Goal: Task Accomplishment & Management: Manage account settings

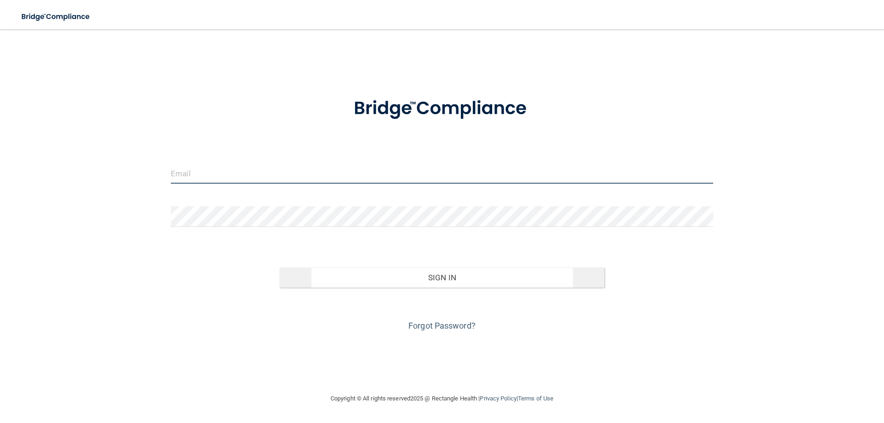
type input "[EMAIL_ADDRESS][DOMAIN_NAME]"
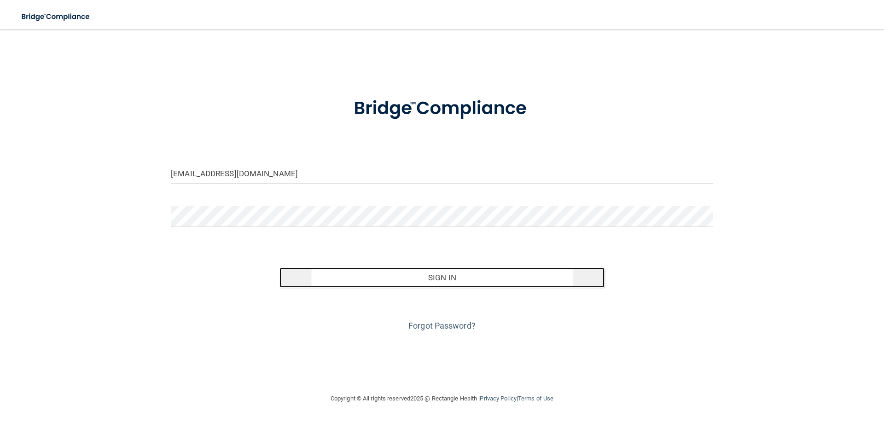
click at [456, 281] on button "Sign In" at bounding box center [443, 278] width 326 height 20
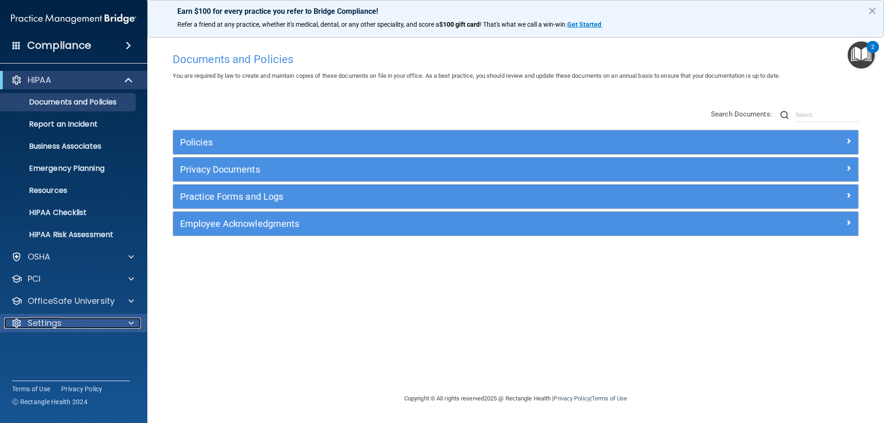
click at [92, 325] on div "Settings" at bounding box center [61, 323] width 114 height 11
click at [57, 344] on p "My Account" at bounding box center [69, 345] width 126 height 9
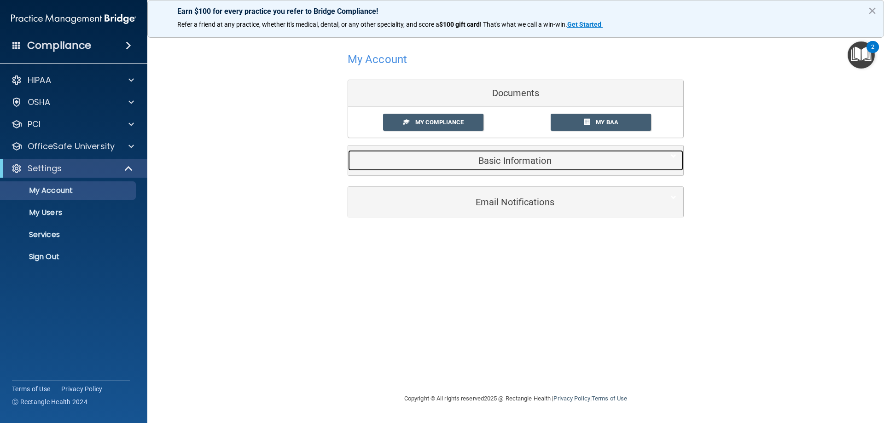
click at [478, 156] on h5 "Basic Information" at bounding box center [501, 161] width 293 height 10
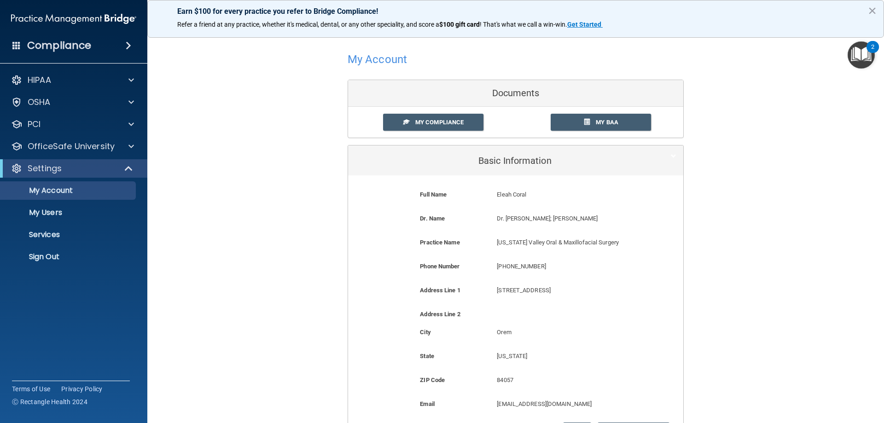
click at [224, 204] on div "My Account Documents My Compliance My Compliance My BAA Basic Information Full …" at bounding box center [516, 272] width 700 height 467
click at [243, 239] on div "My Account Documents My Compliance My Compliance My BAA Basic Information Full …" at bounding box center [516, 272] width 700 height 467
click at [134, 168] on div at bounding box center [129, 168] width 23 height 11
click at [116, 40] on div "Compliance" at bounding box center [73, 45] width 147 height 20
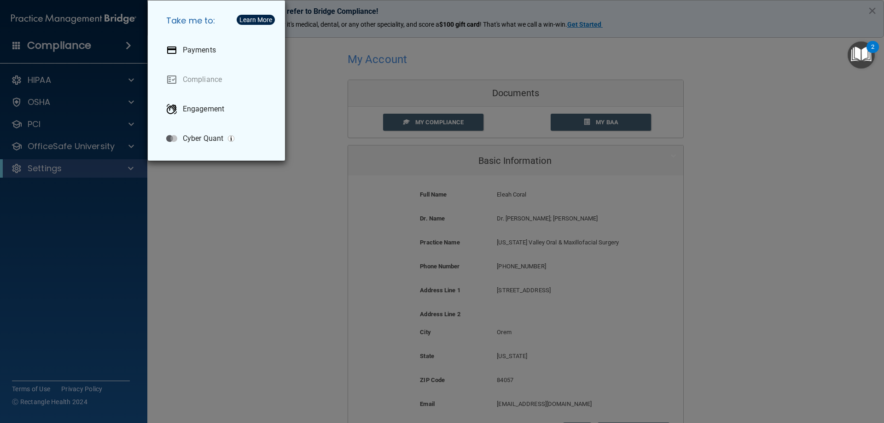
click at [280, 272] on div "Take me to: Payments Compliance Engagement Cyber Quant" at bounding box center [442, 211] width 884 height 423
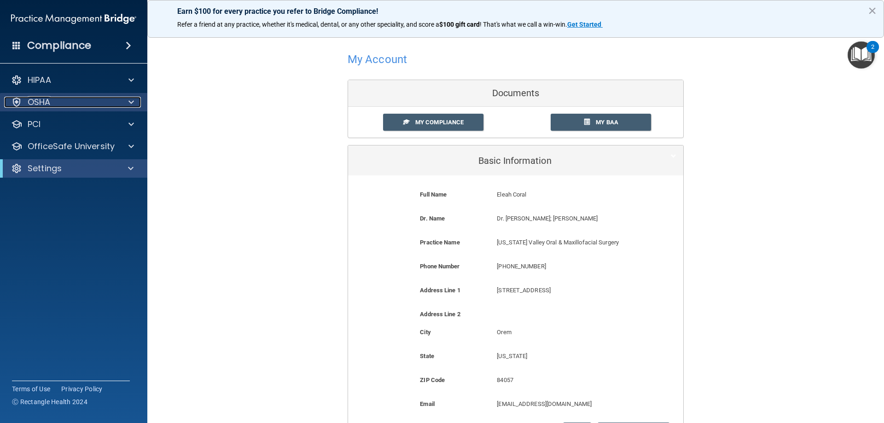
click at [137, 105] on div at bounding box center [129, 102] width 23 height 11
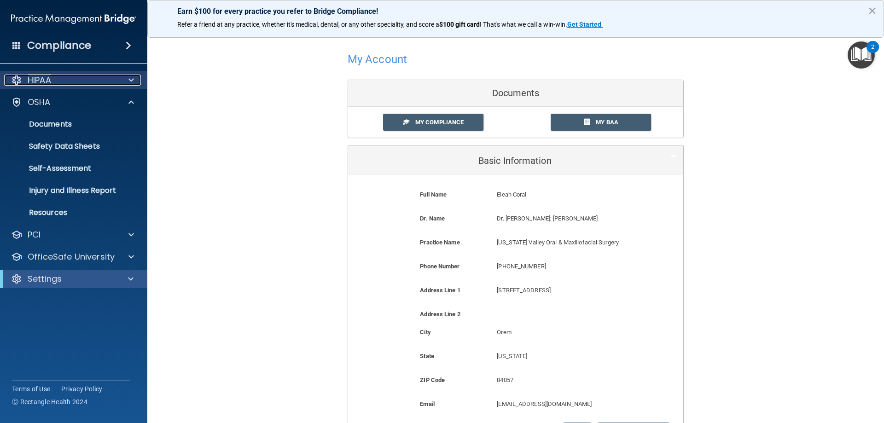
click at [136, 82] on div at bounding box center [129, 80] width 23 height 11
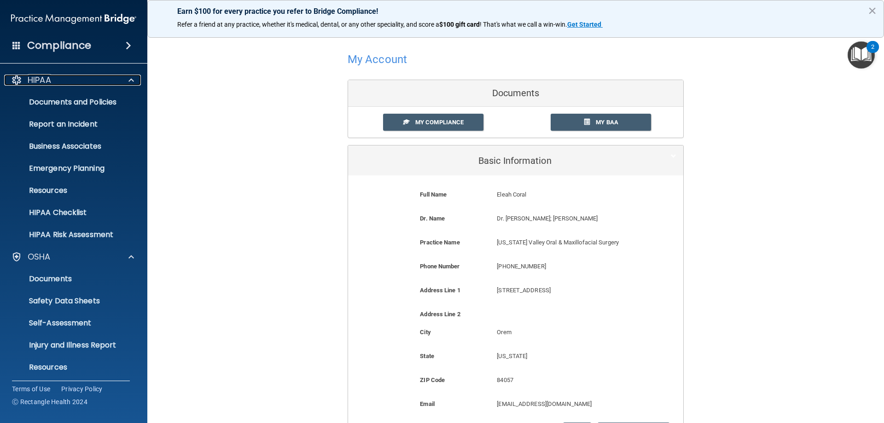
scroll to position [70, 0]
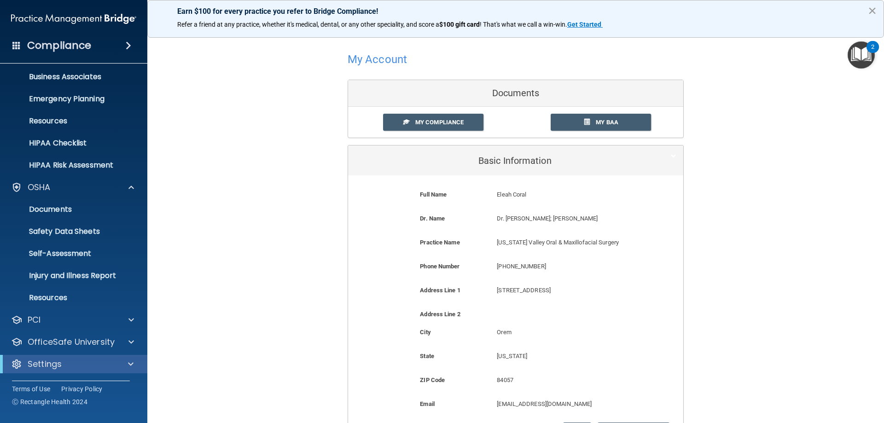
click at [873, 10] on button "×" at bounding box center [872, 10] width 9 height 15
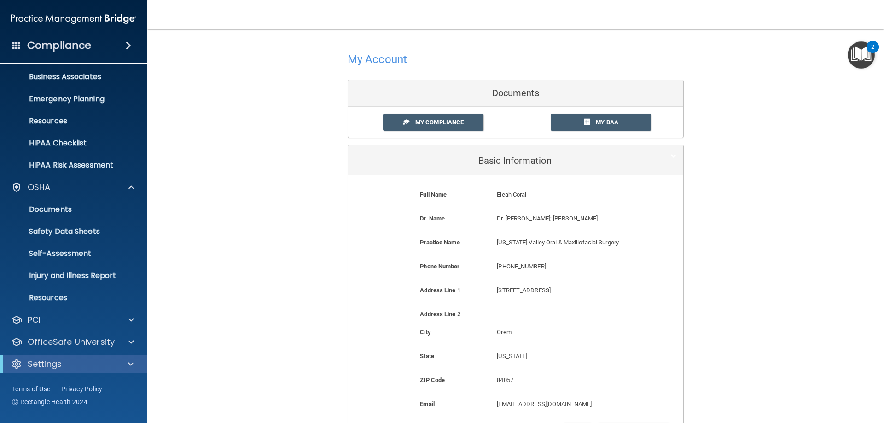
click at [15, 42] on span at bounding box center [16, 45] width 8 height 8
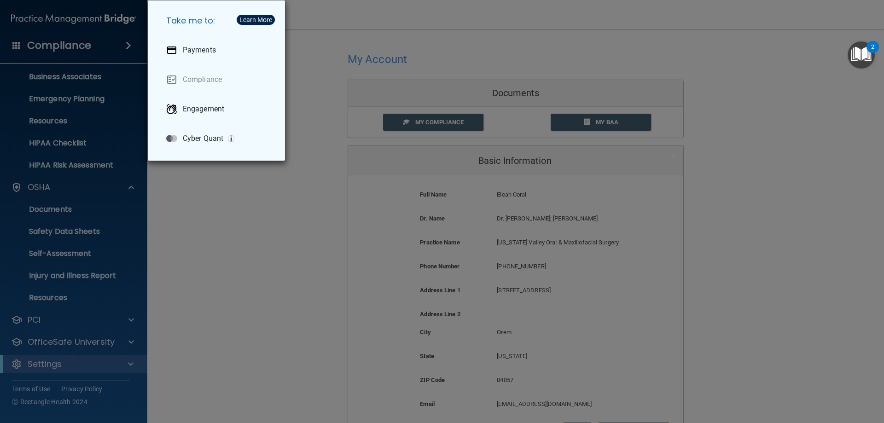
click at [320, 64] on div "Take me to: Payments Compliance Engagement Cyber Quant" at bounding box center [442, 211] width 884 height 423
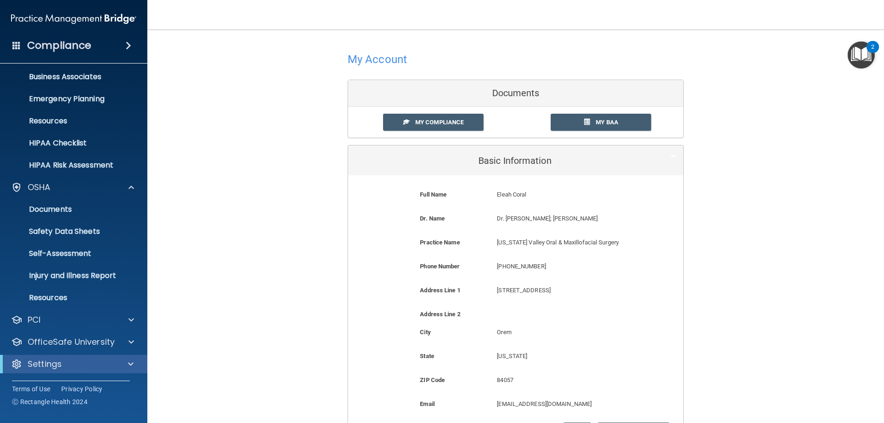
click at [72, 46] on h4 "Compliance" at bounding box center [59, 45] width 64 height 13
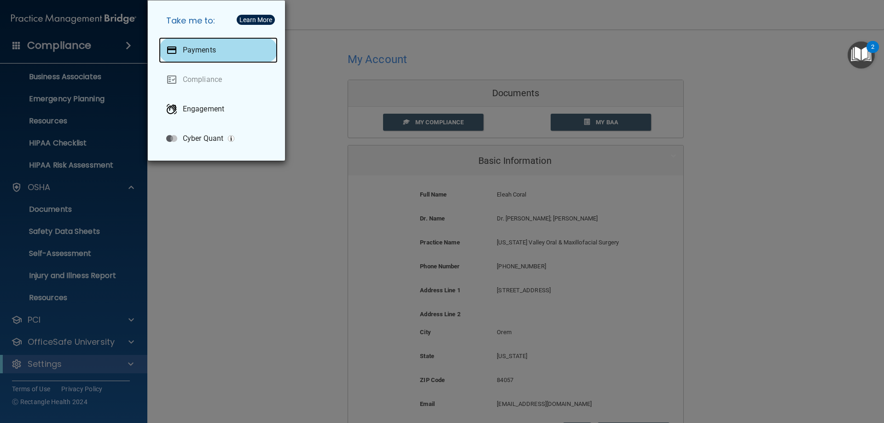
click at [177, 58] on div "Payments" at bounding box center [218, 50] width 119 height 26
click at [258, 258] on div "Take me to: Payments Compliance Engagement Cyber Quant" at bounding box center [442, 211] width 884 height 423
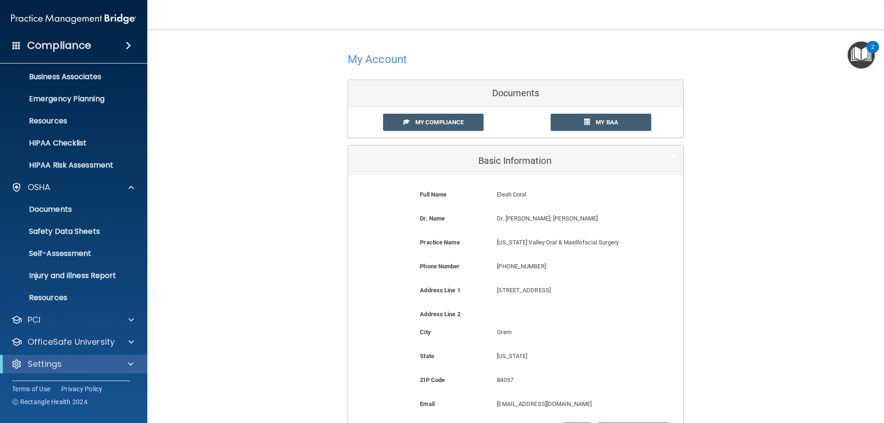
click at [97, 45] on div "Compliance" at bounding box center [73, 45] width 147 height 20
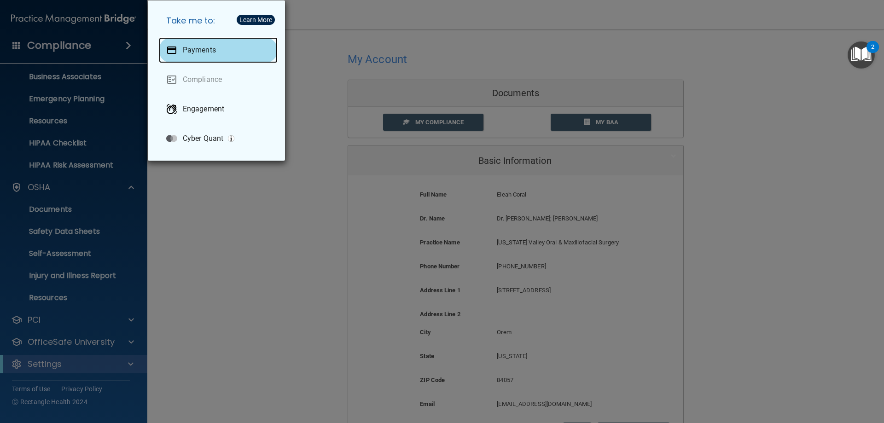
click at [221, 54] on div "Payments" at bounding box center [218, 50] width 119 height 26
click at [258, 264] on div "Take me to: Payments Compliance Engagement Cyber Quant" at bounding box center [442, 211] width 884 height 423
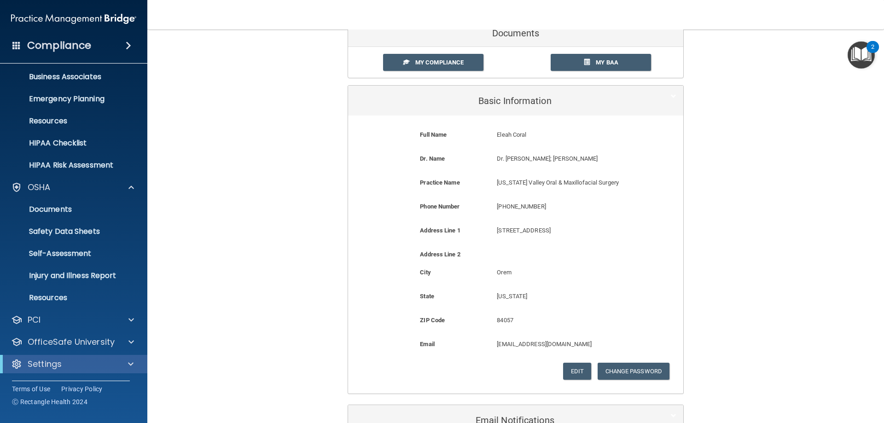
scroll to position [0, 0]
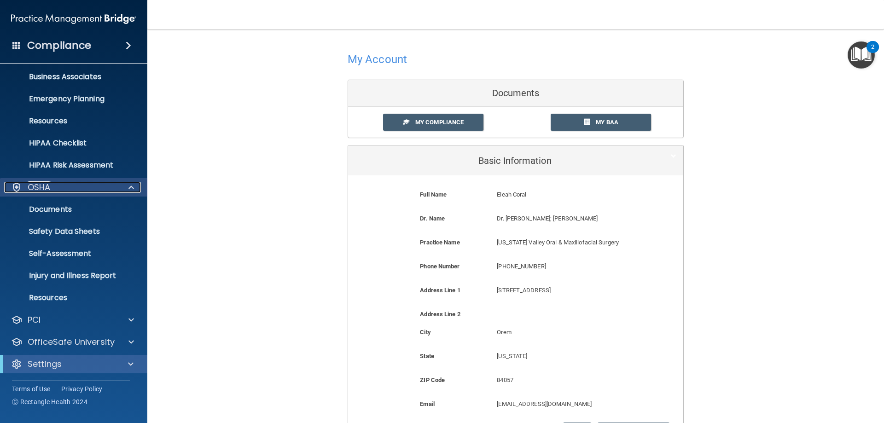
click at [139, 186] on div at bounding box center [129, 187] width 23 height 11
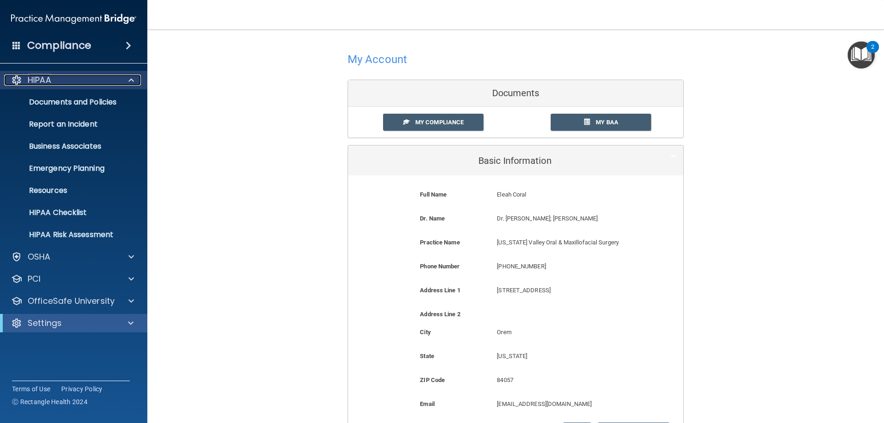
click at [137, 82] on div at bounding box center [129, 80] width 23 height 11
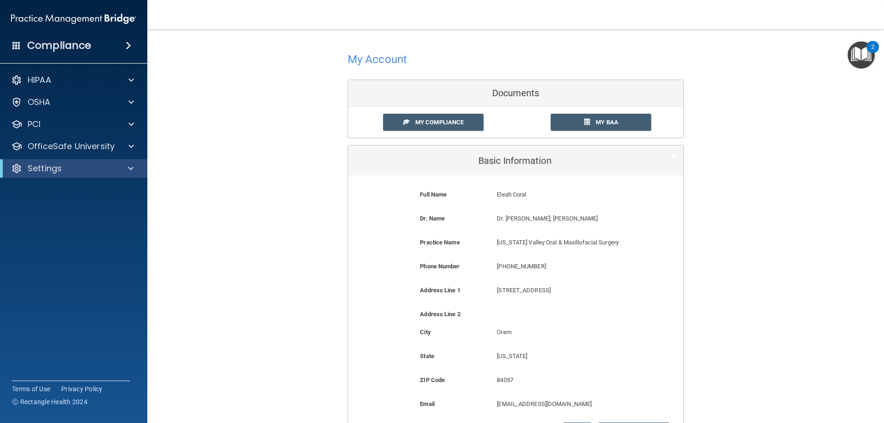
click at [131, 43] on span at bounding box center [129, 45] width 6 height 11
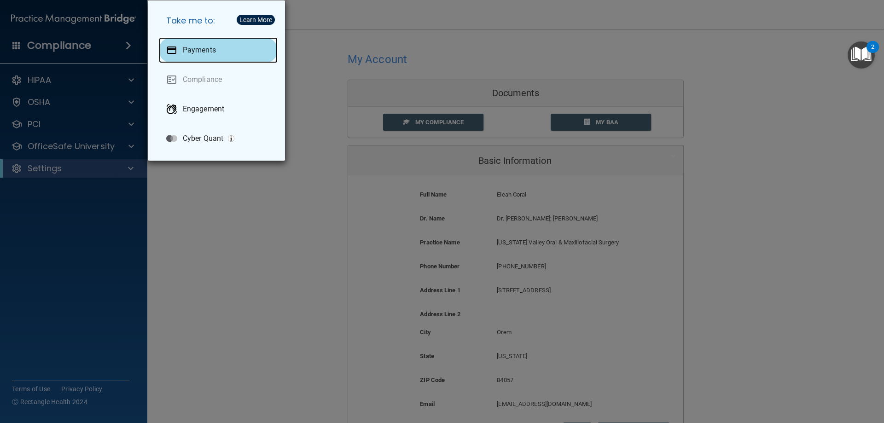
click at [187, 43] on div "Payments" at bounding box center [218, 50] width 119 height 26
click at [244, 280] on div "Take me to: Payments Compliance Engagement Cyber Quant" at bounding box center [442, 211] width 884 height 423
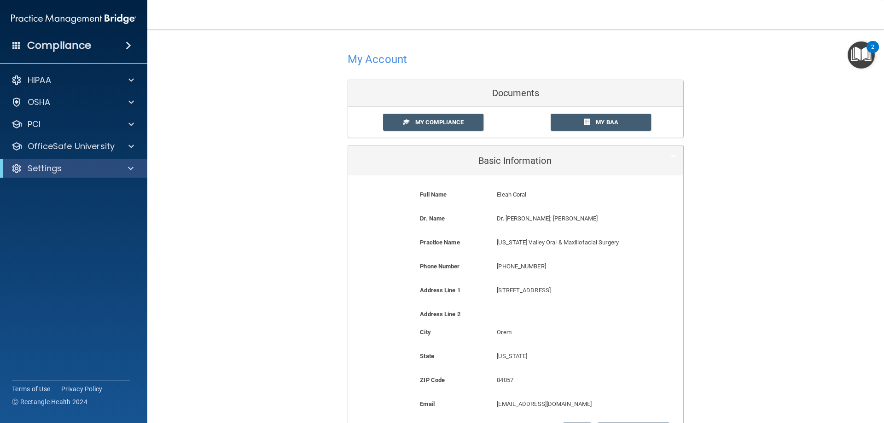
click at [131, 43] on span at bounding box center [129, 45] width 6 height 11
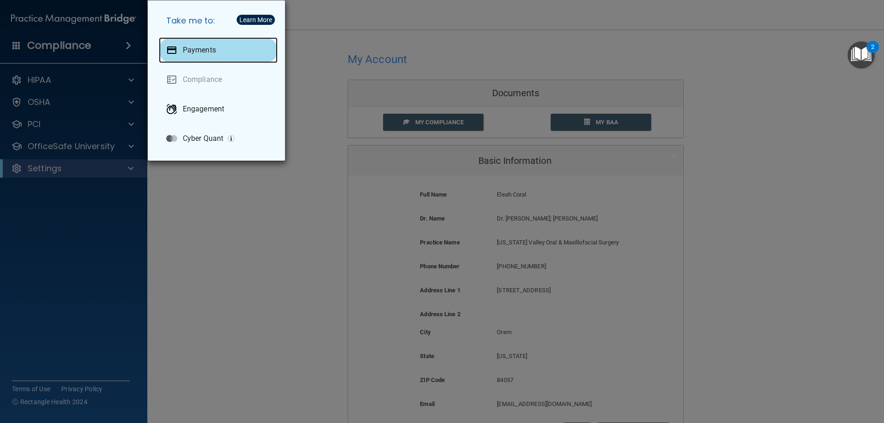
click at [198, 42] on div "Payments" at bounding box center [218, 50] width 119 height 26
